Goal: Check status: Check status

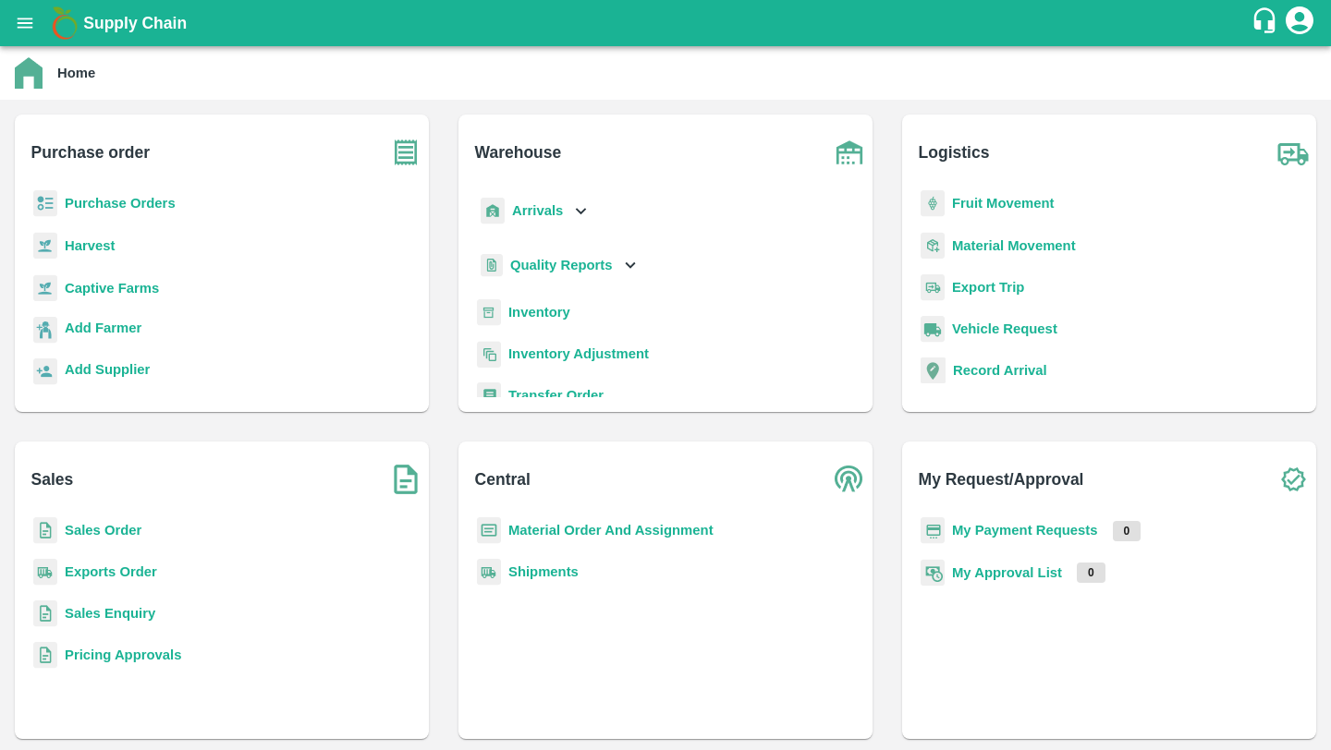
click at [100, 201] on b "Purchase Orders" at bounding box center [120, 203] width 111 height 15
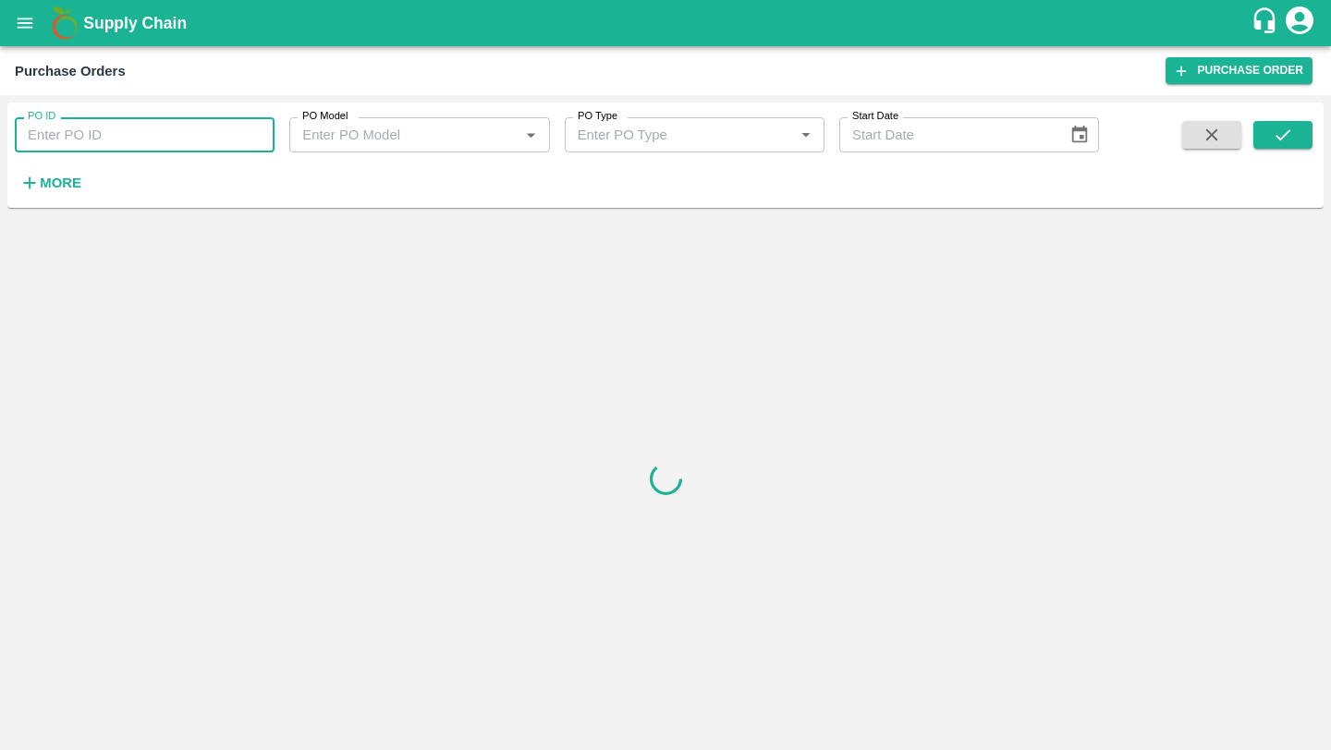
click at [168, 128] on input "PO ID" at bounding box center [145, 134] width 260 height 35
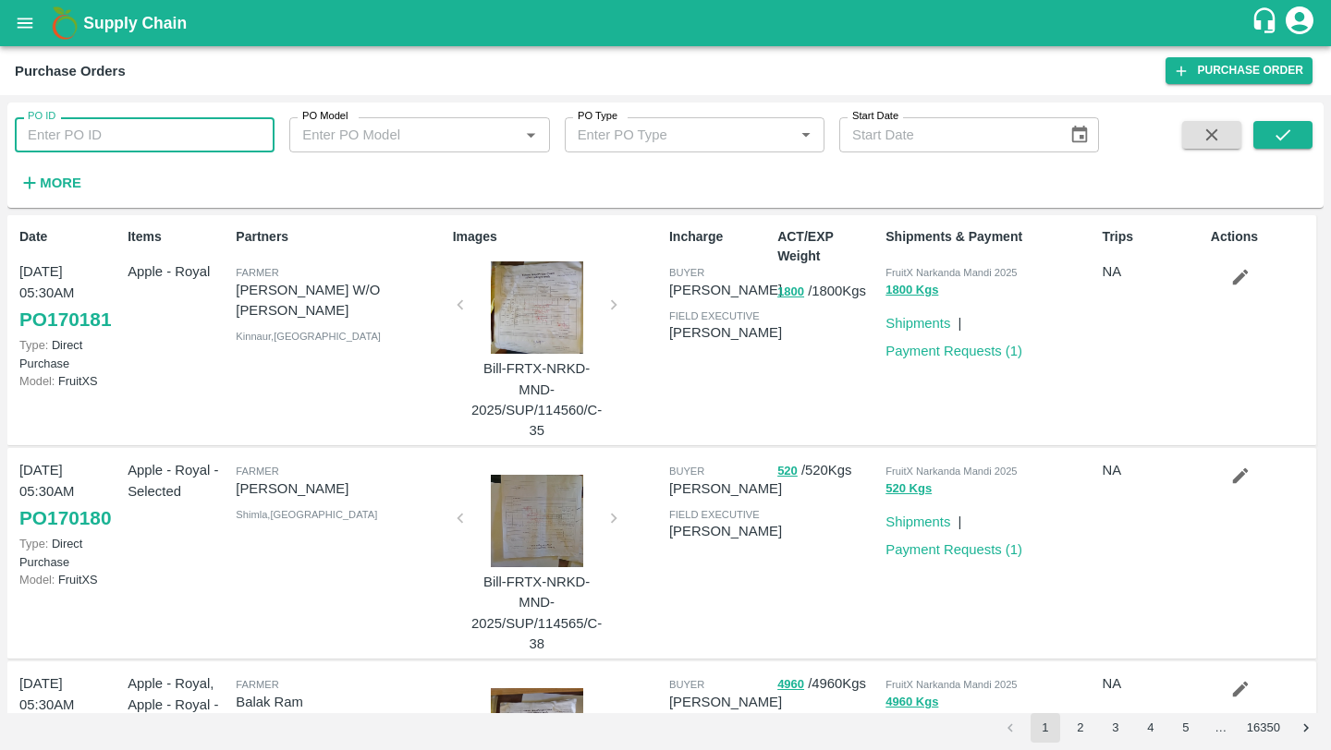
paste input "170145"
type input "170145"
click at [1297, 153] on span at bounding box center [1282, 159] width 59 height 76
click at [1292, 140] on icon "submit" at bounding box center [1283, 135] width 20 height 20
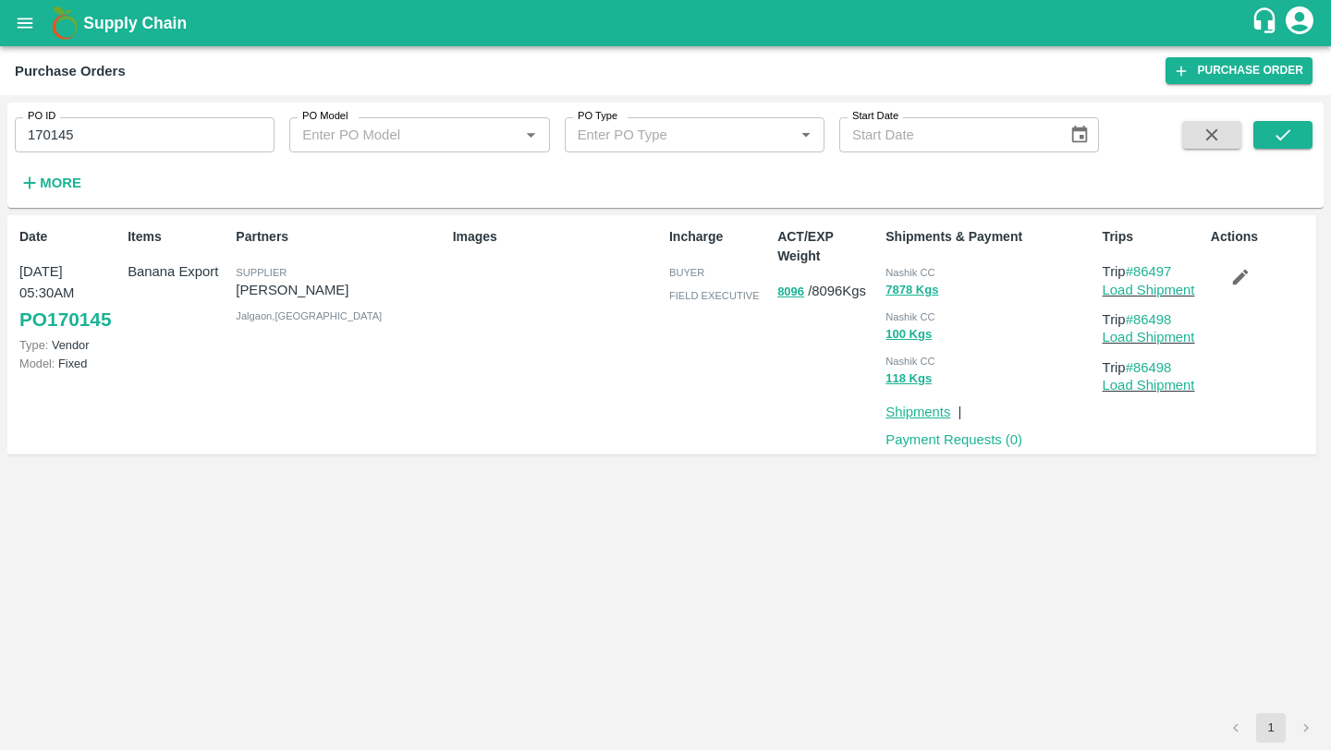
click at [921, 413] on link "Shipments" at bounding box center [917, 412] width 65 height 15
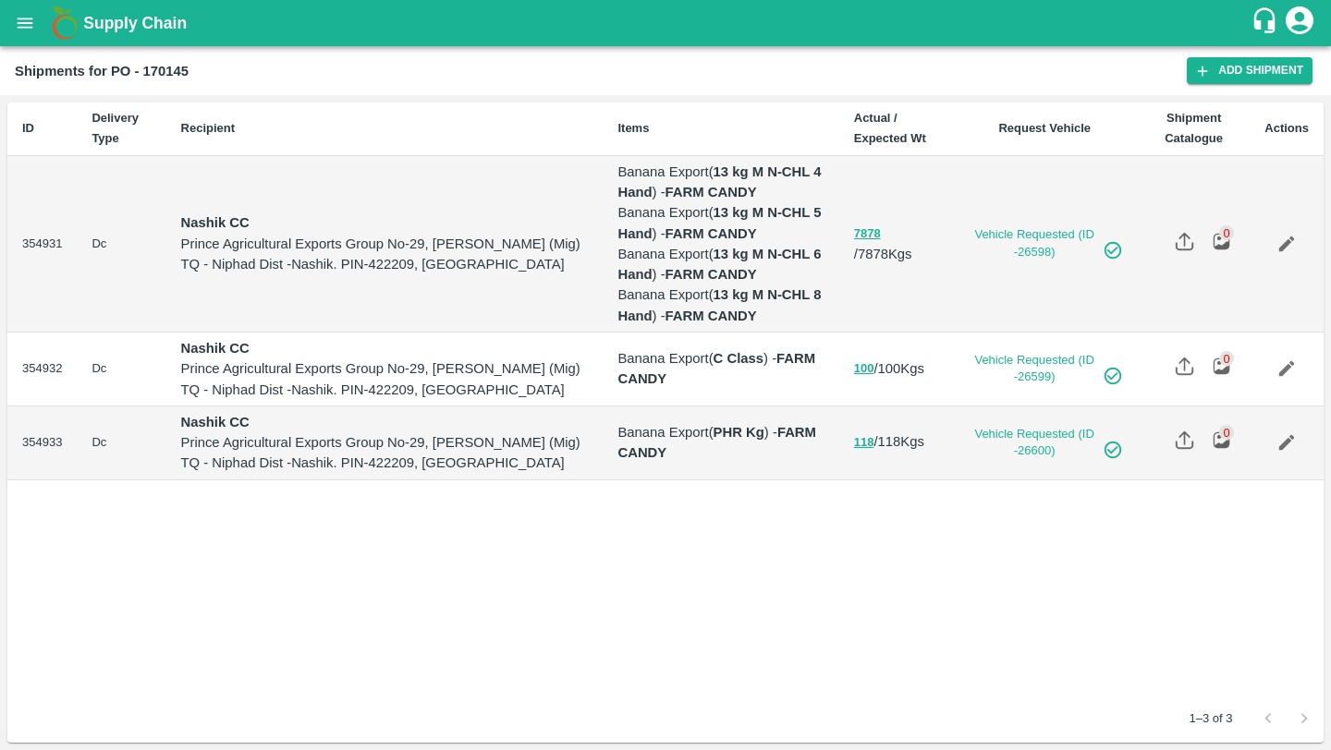
click at [156, 67] on b "Shipments for PO - 170145" at bounding box center [102, 71] width 174 height 15
copy b "170145"
click at [24, 23] on icon "open drawer" at bounding box center [26, 23] width 16 height 10
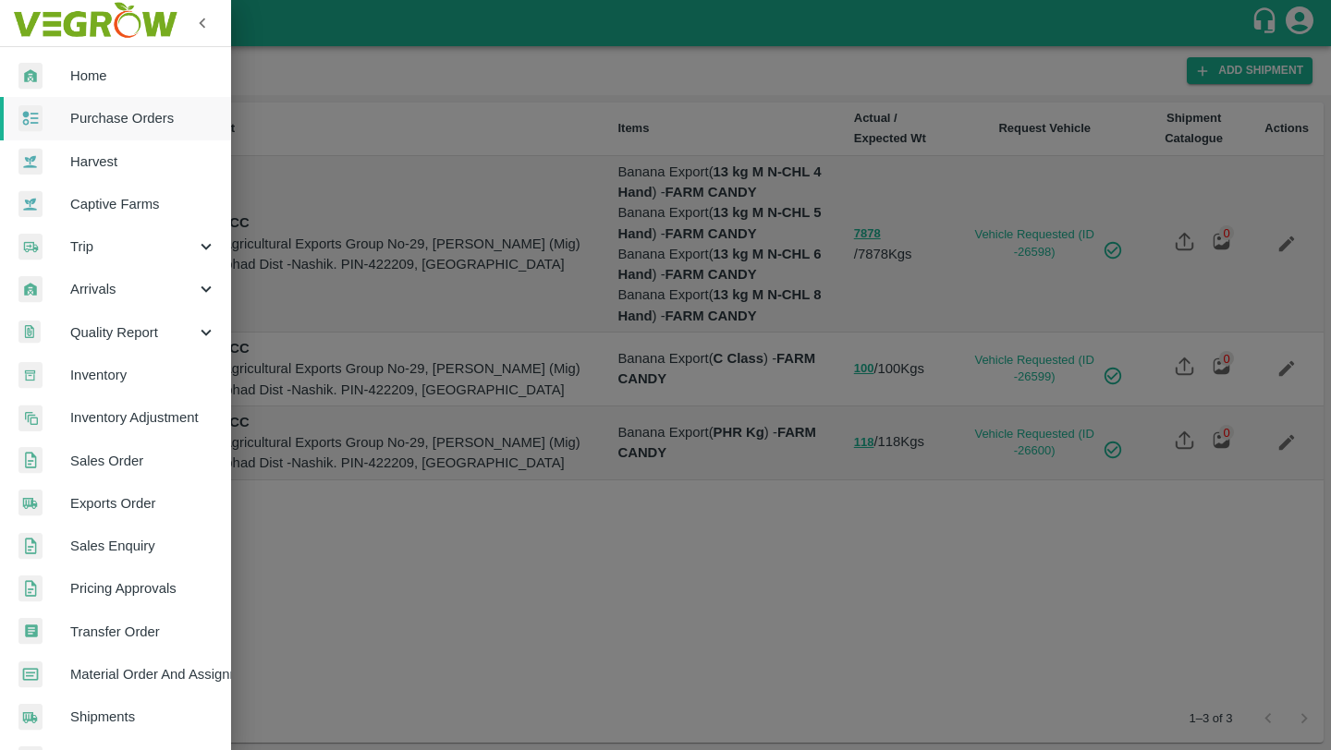
click at [152, 281] on span "Arrivals" at bounding box center [133, 289] width 126 height 20
click at [136, 372] on span "DC Arrivals" at bounding box center [150, 375] width 131 height 20
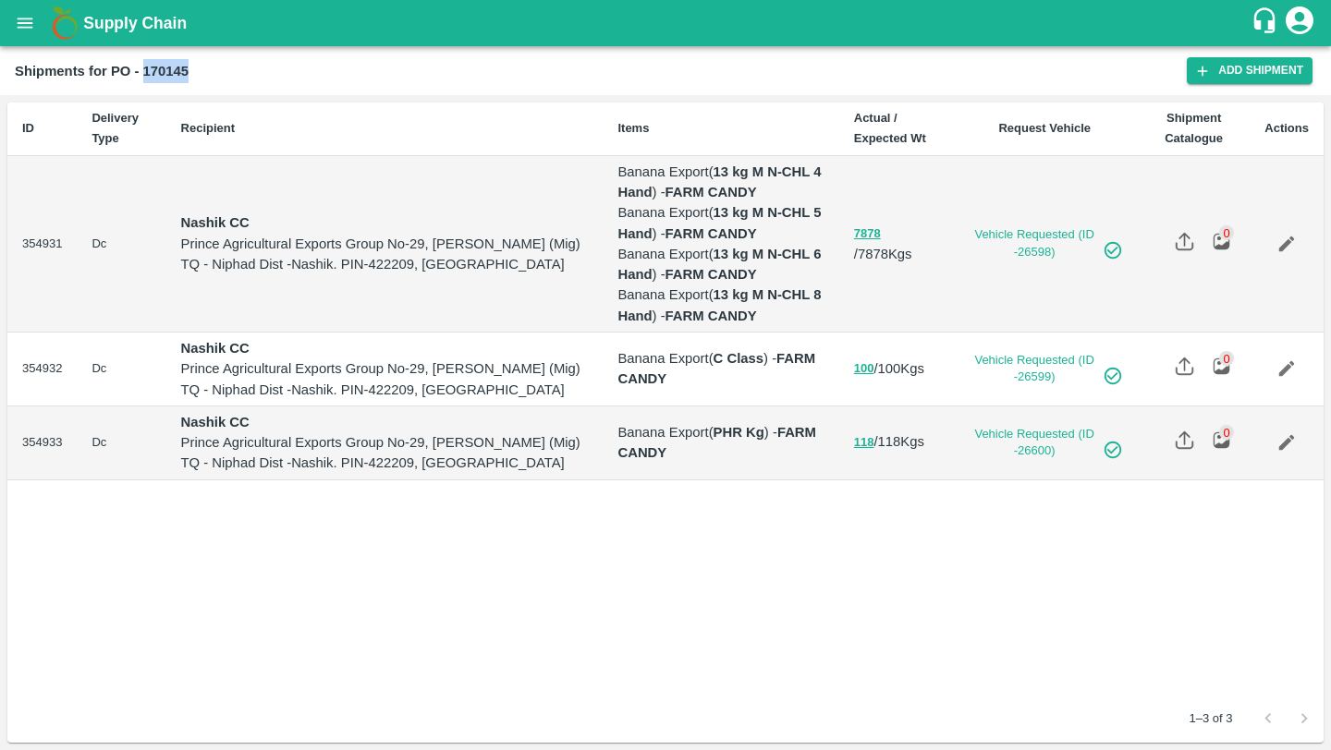
click at [1285, 245] on icon "Edit" at bounding box center [1287, 244] width 16 height 16
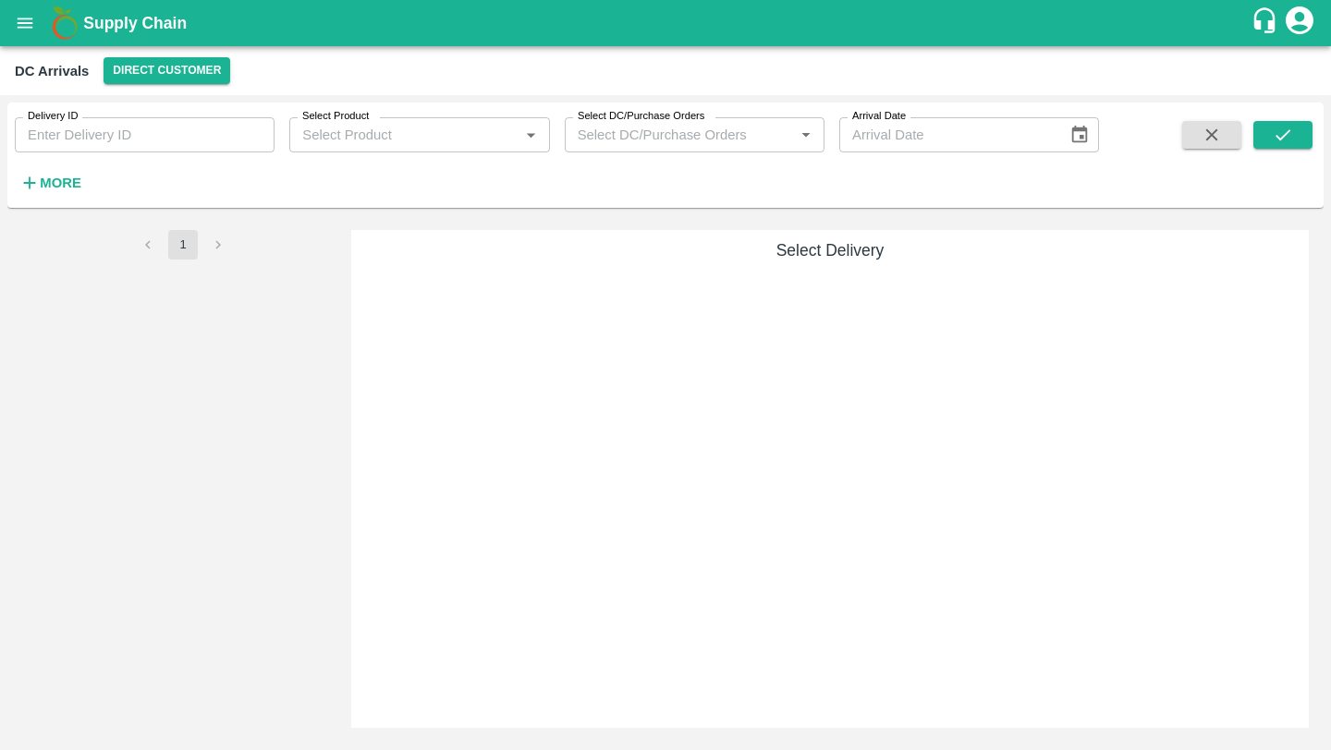
click at [132, 140] on input "Delivery ID" at bounding box center [145, 134] width 260 height 35
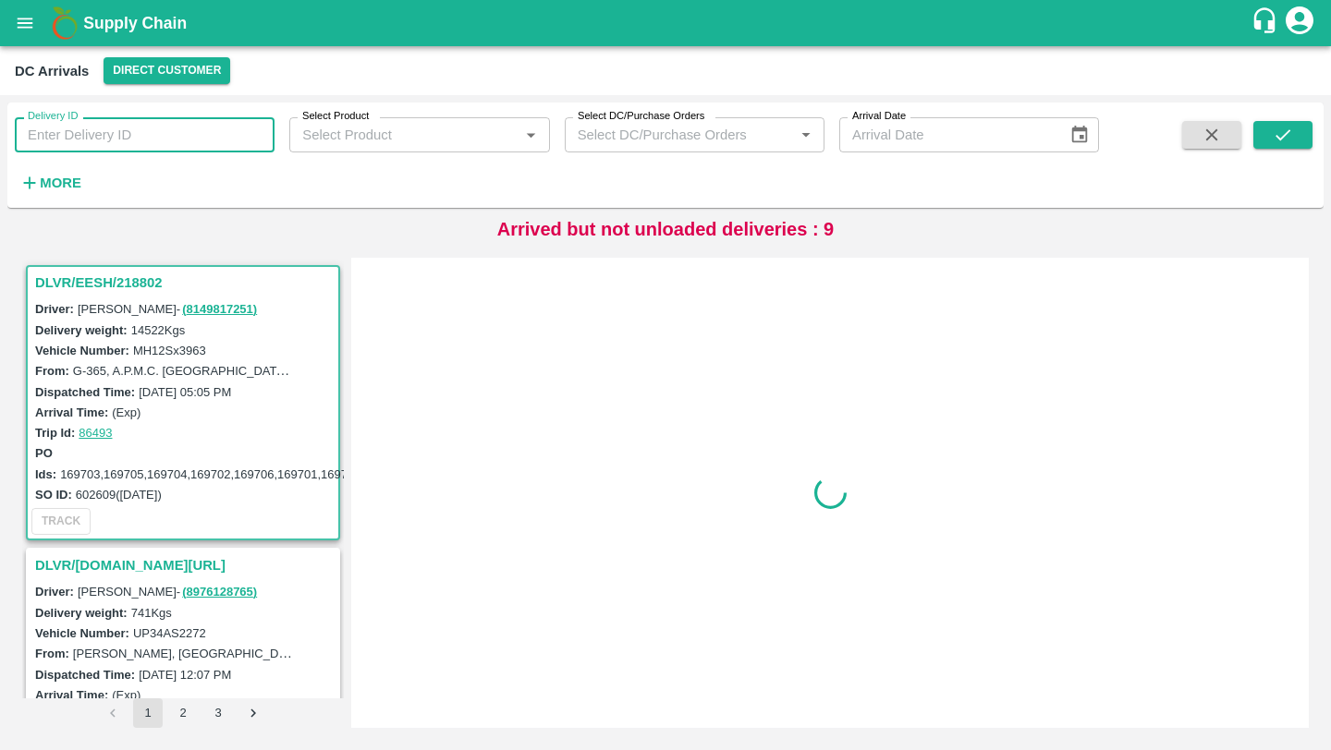
paste input "218815"
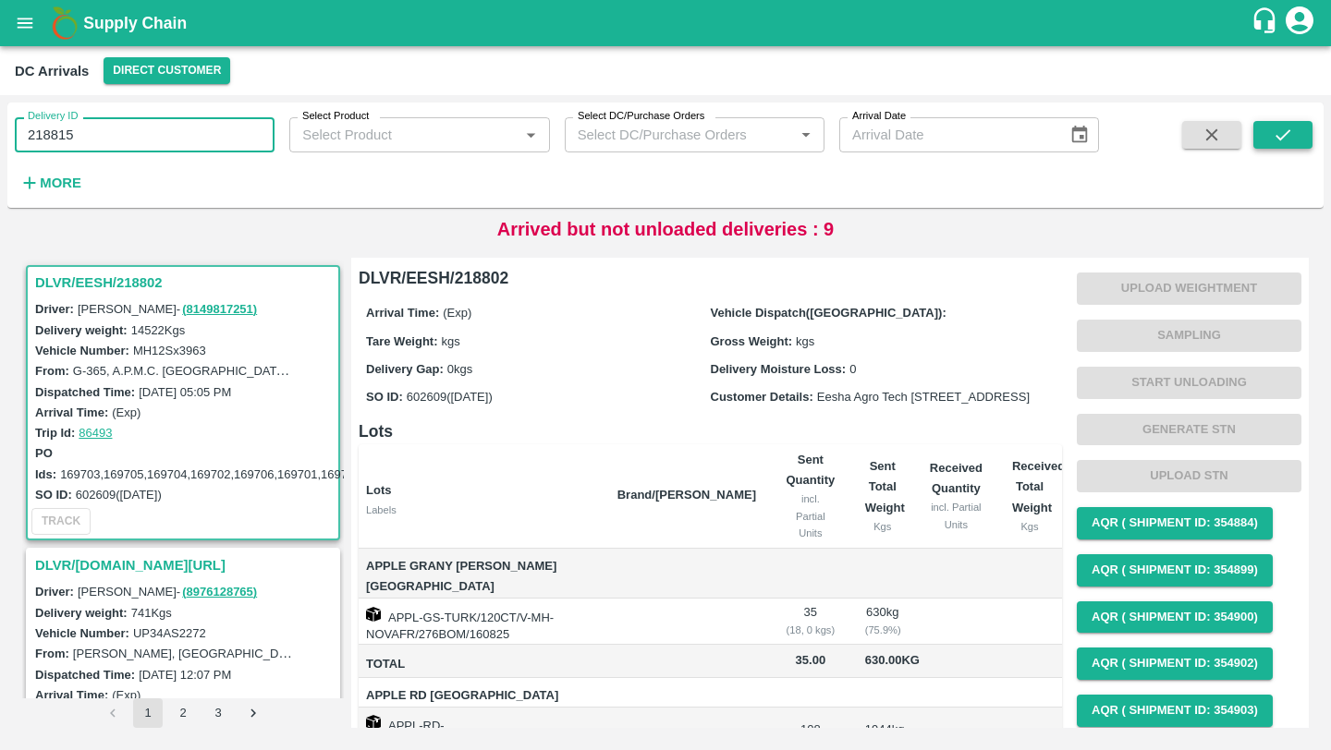
click at [1280, 128] on icon "submit" at bounding box center [1283, 135] width 20 height 20
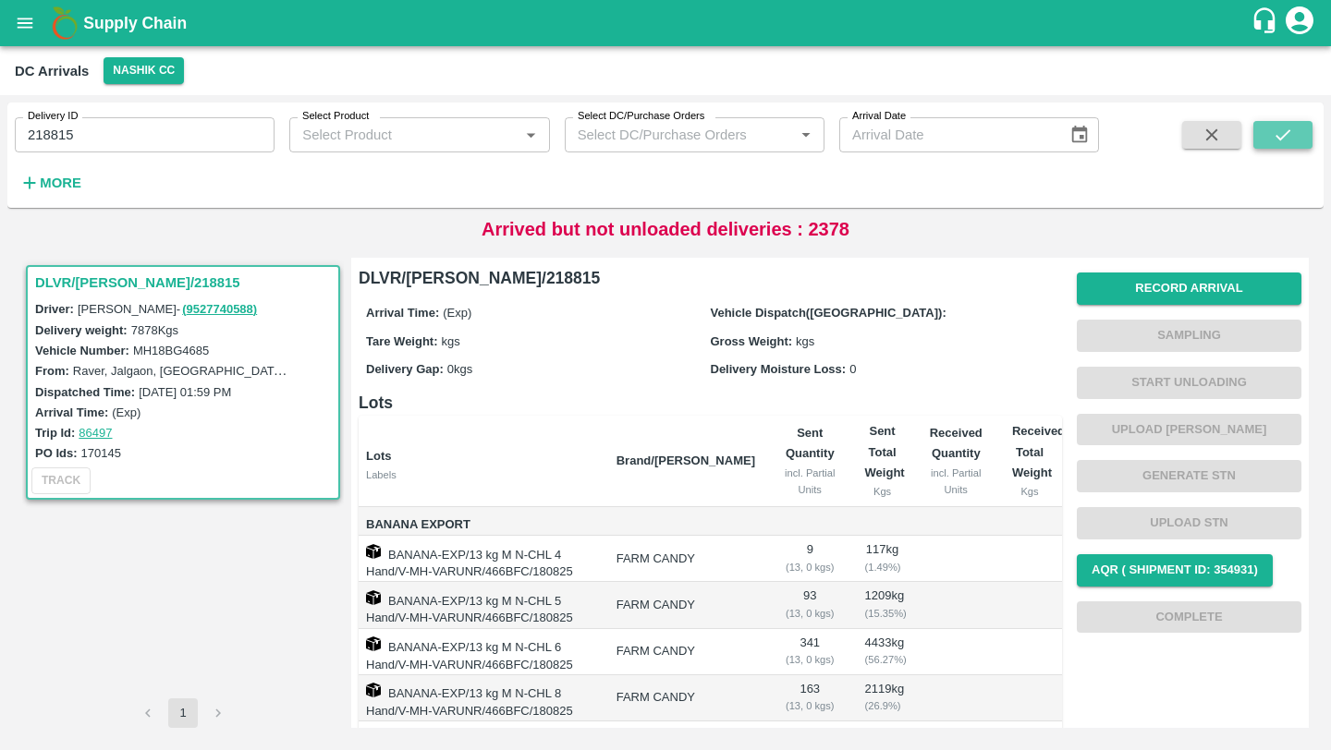
click at [1273, 136] on icon "submit" at bounding box center [1283, 135] width 20 height 20
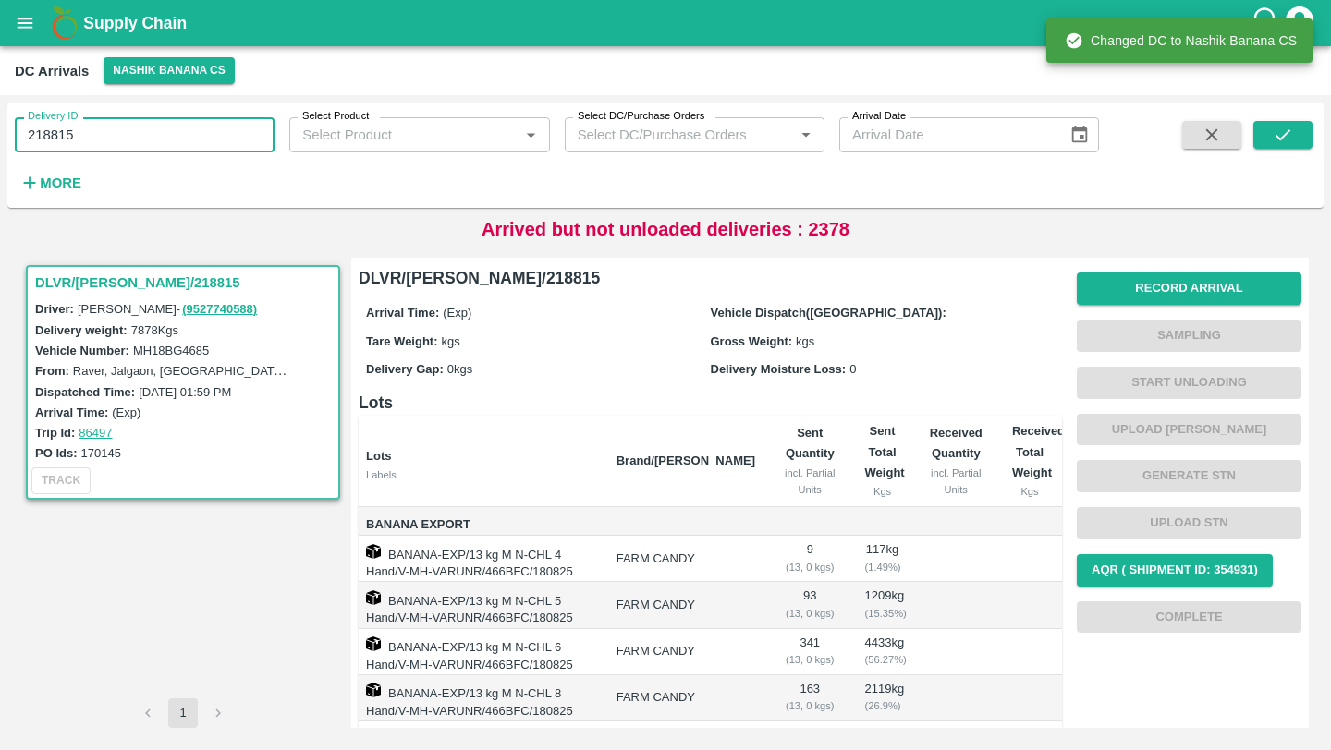
click at [177, 129] on input "218815" at bounding box center [145, 134] width 260 height 35
paste input "text"
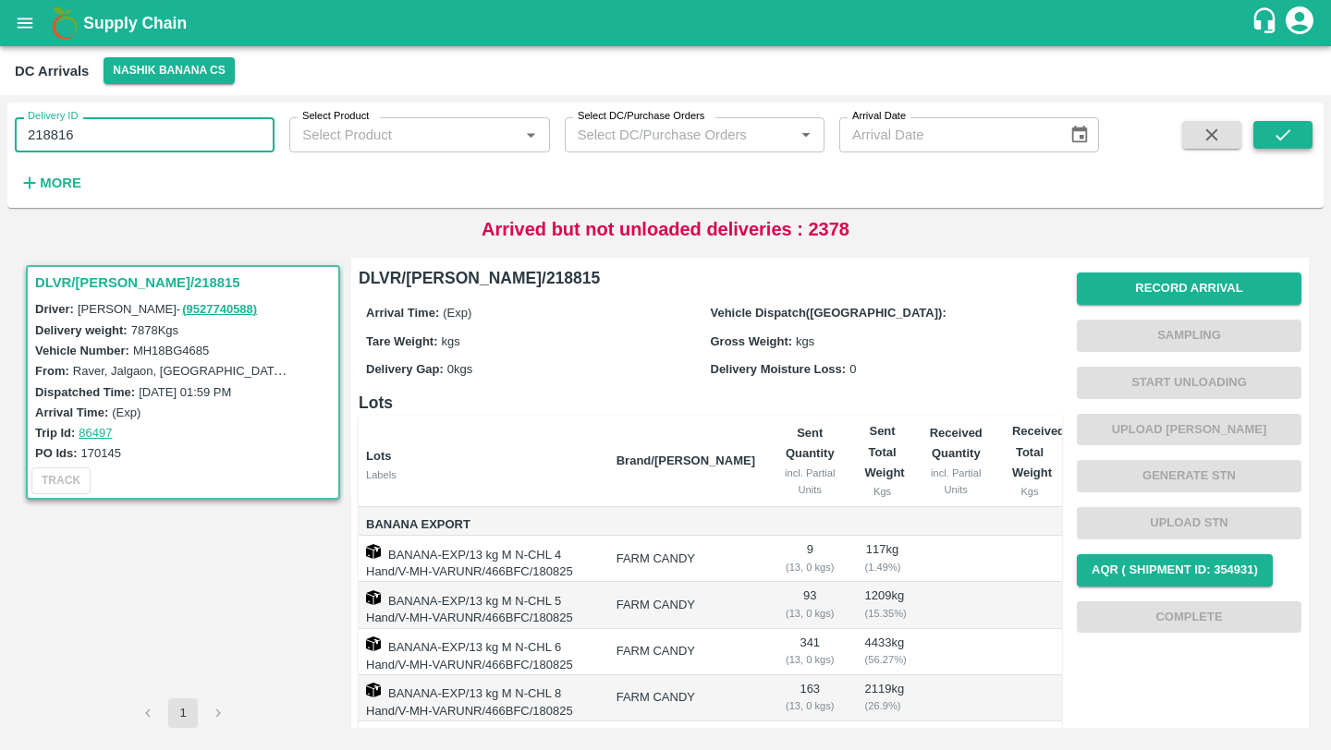
type input "218816"
click at [1288, 139] on icon "submit" at bounding box center [1283, 135] width 20 height 20
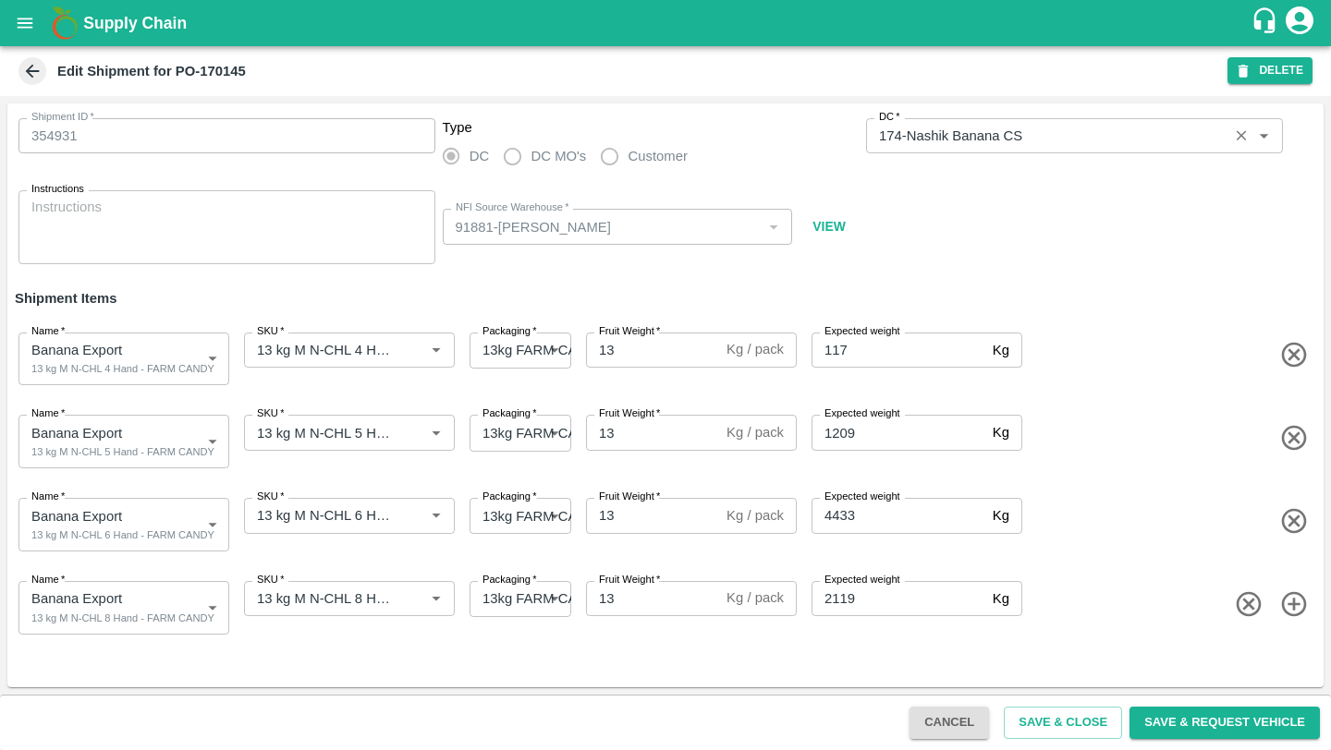
click at [1072, 140] on input "DC   *" at bounding box center [1046, 136] width 351 height 24
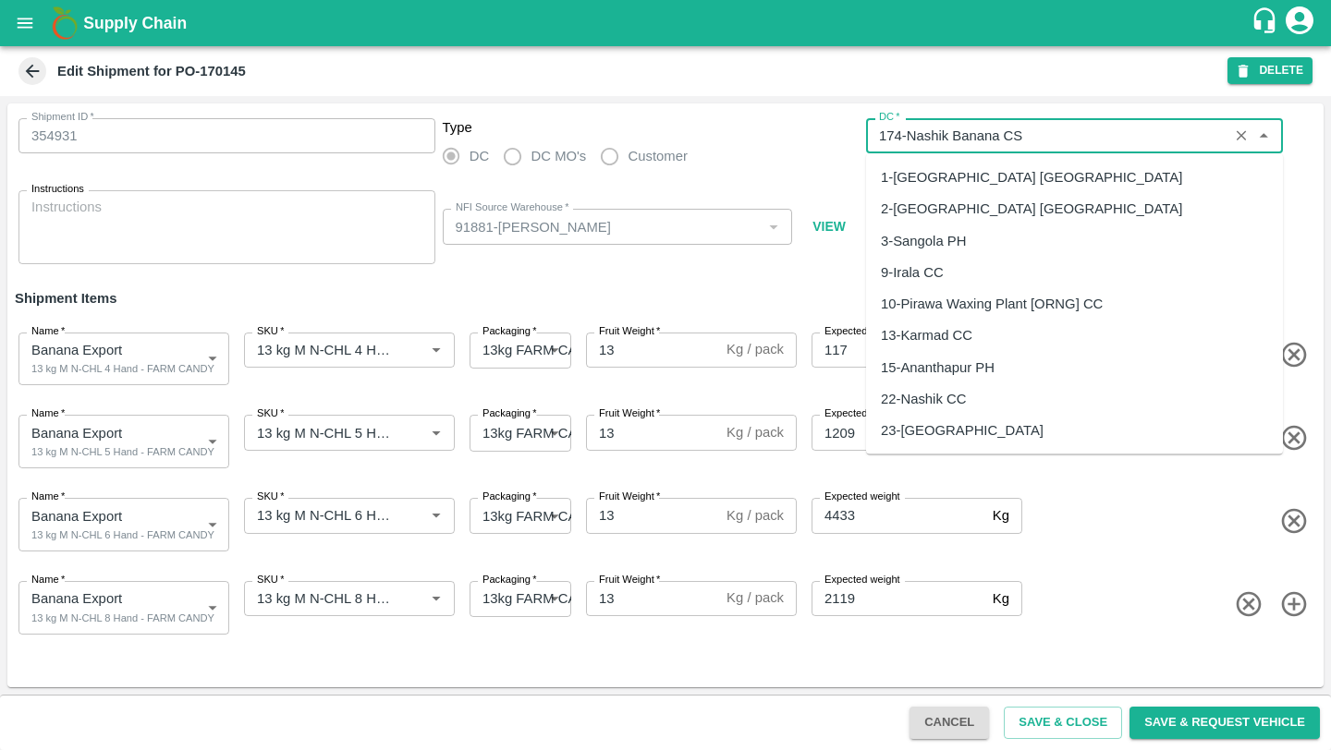
scroll to position [1069, 0]
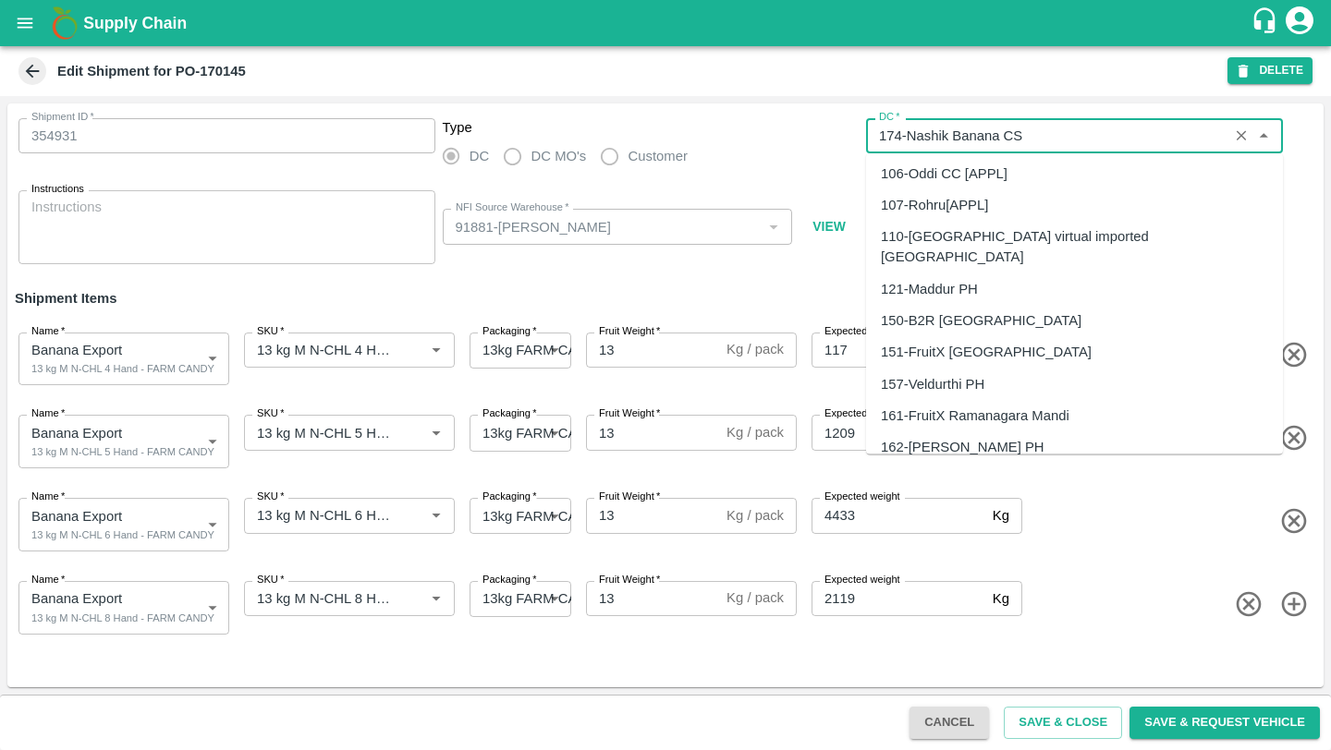
click at [755, 111] on div "Shipment ID   * 354931 Shipment ID Type DC DC MO's Customer DC   * DC   * Instr…" at bounding box center [665, 192] width 1316 height 176
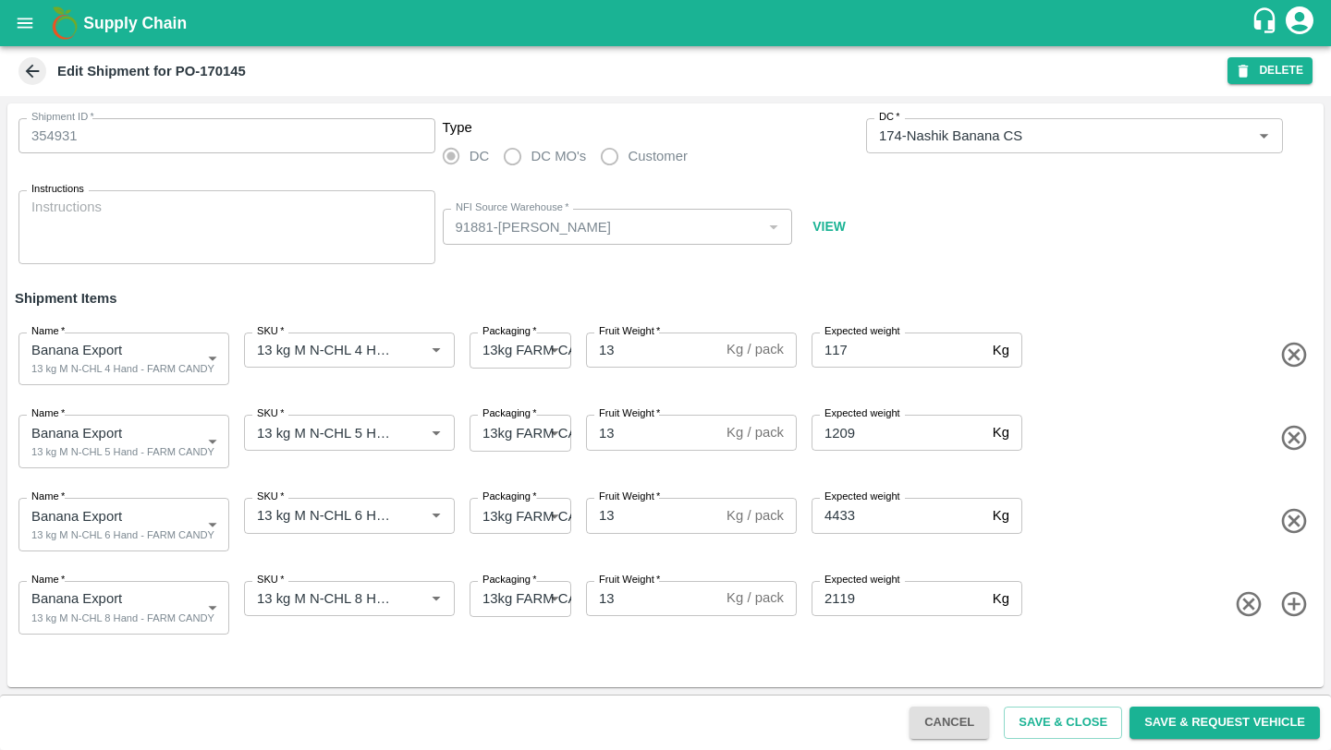
click at [230, 70] on b "Edit Shipment for PO-170145" at bounding box center [151, 71] width 189 height 15
copy b "170145"
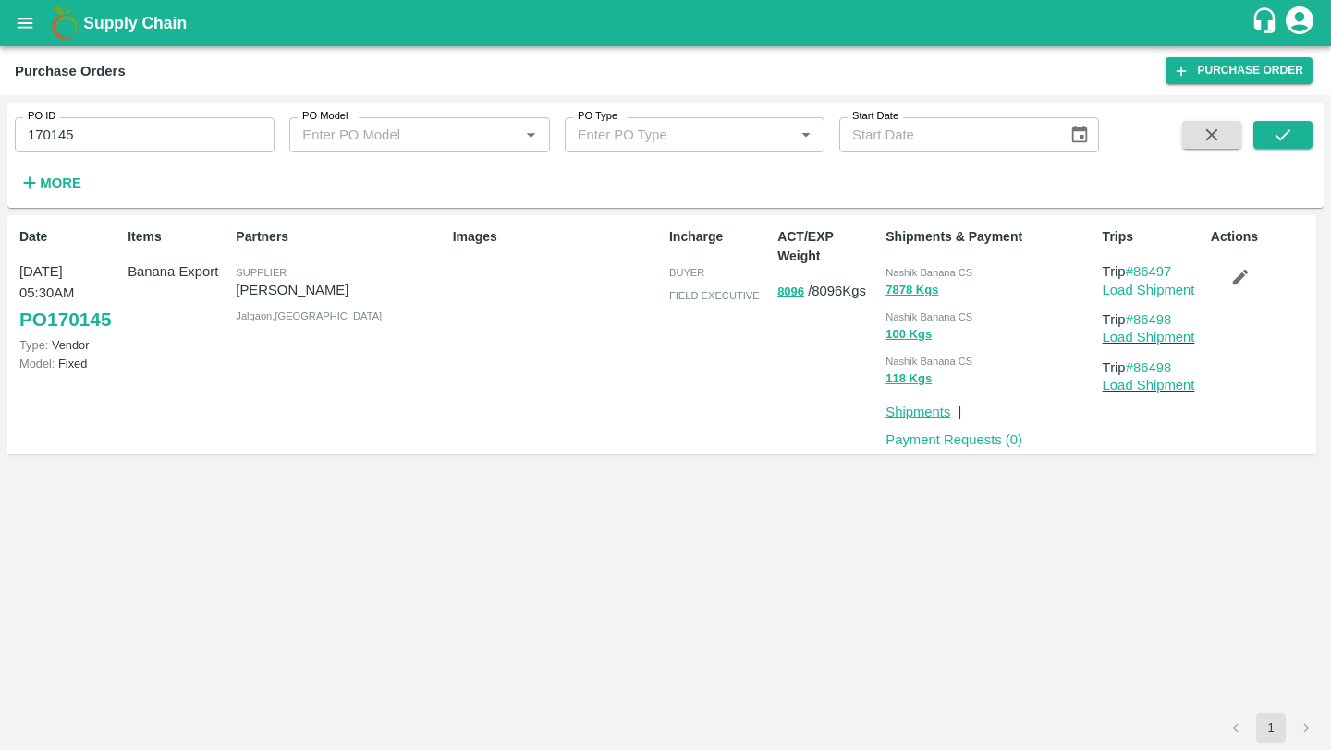
click at [914, 408] on link "Shipments" at bounding box center [917, 412] width 65 height 15
